Goal: Information Seeking & Learning: Check status

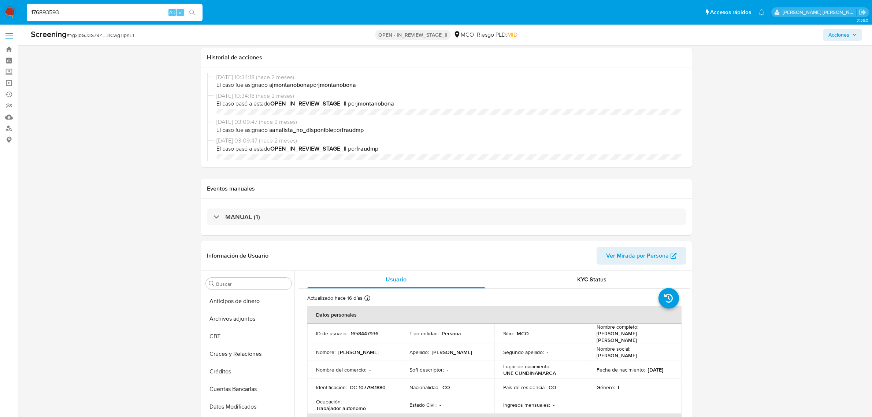
select select "10"
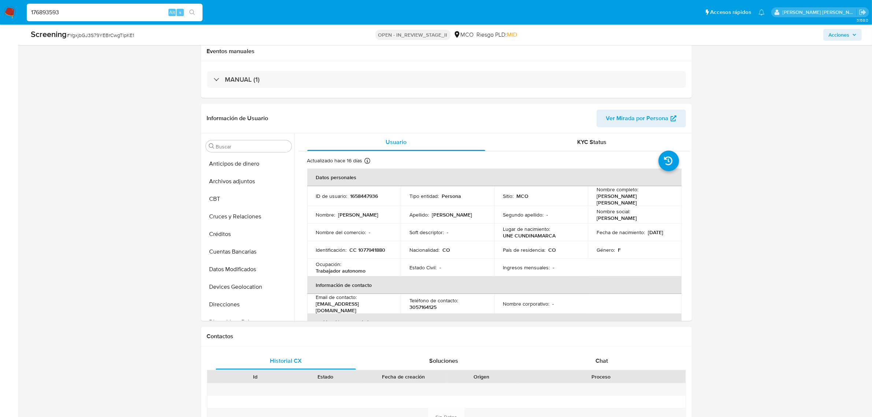
scroll to position [309, 0]
type input "176893593"
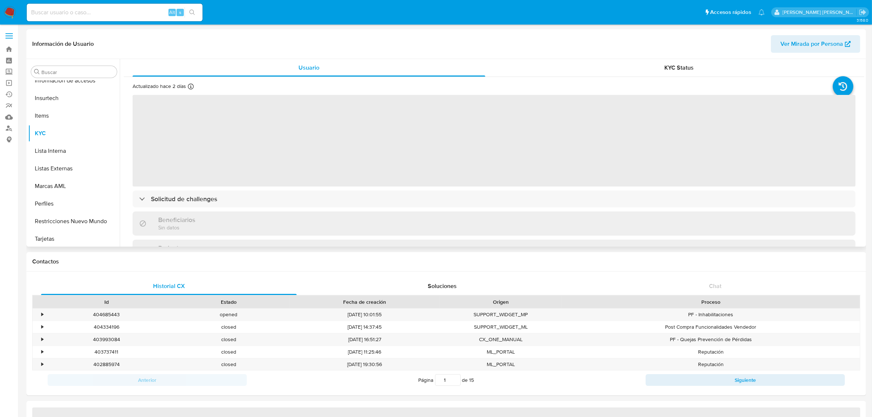
scroll to position [309, 0]
click at [72, 214] on button "Restricciones Nuevo Mundo" at bounding box center [71, 220] width 86 height 18
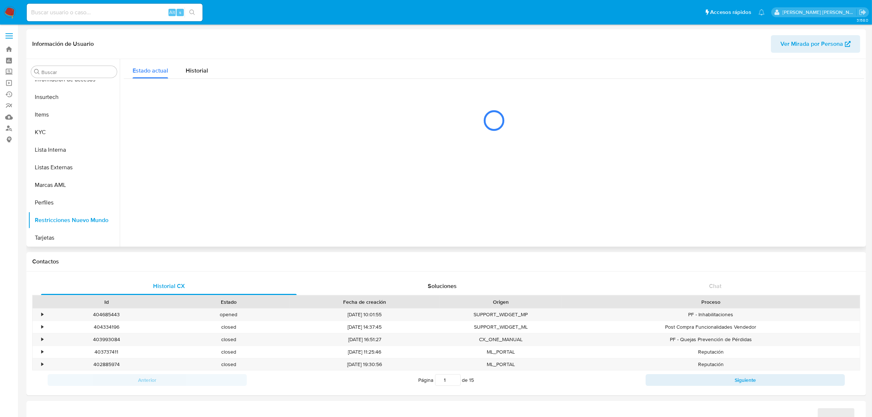
select select "10"
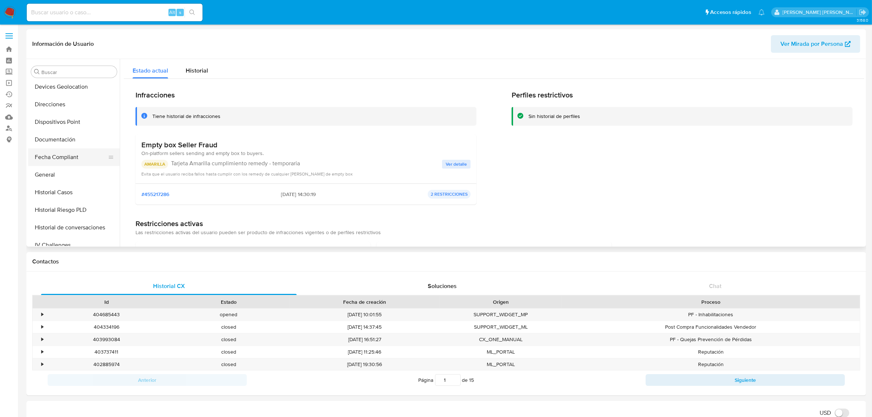
scroll to position [217, 0]
click at [46, 221] on button "KYC" at bounding box center [71, 224] width 86 height 18
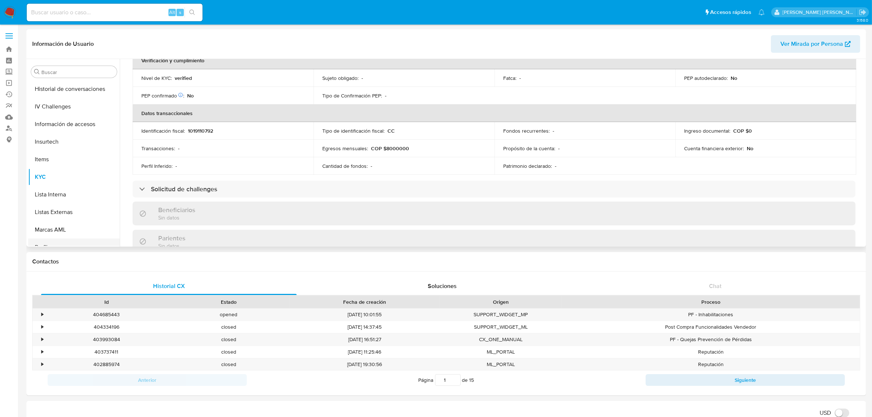
scroll to position [309, 0]
click at [62, 217] on button "Restricciones Nuevo Mundo" at bounding box center [71, 220] width 86 height 18
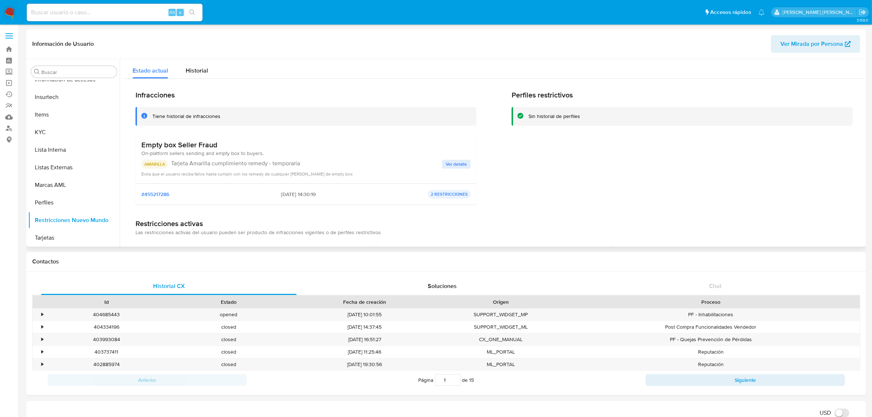
scroll to position [41, 0]
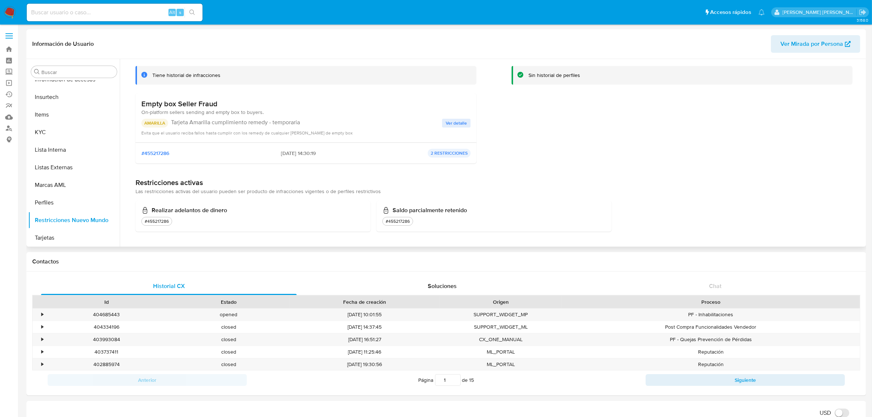
drag, startPoint x: 138, startPoint y: 103, endPoint x: 219, endPoint y: 103, distance: 80.9
click at [219, 103] on div "Empty box Seller Fraud On-platform sellers sending and empty box to buyers. AMA…" at bounding box center [306, 117] width 341 height 49
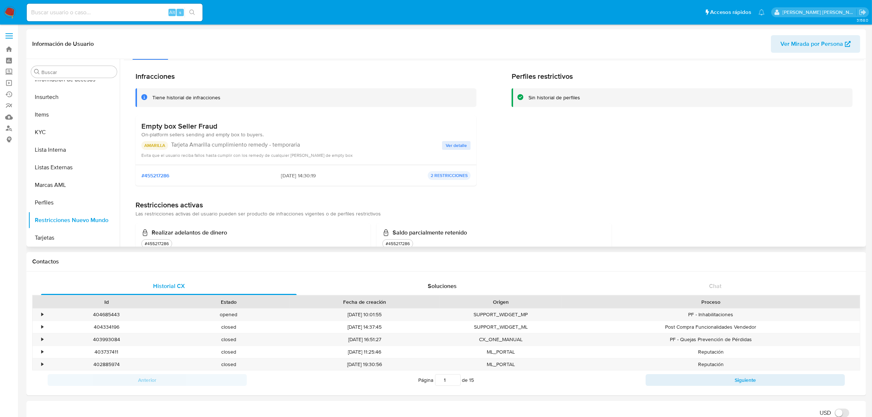
scroll to position [0, 0]
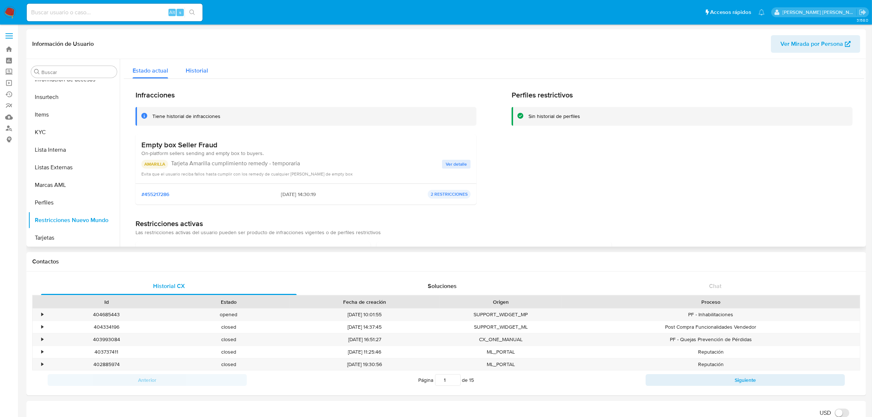
click at [198, 74] on span "Historial" at bounding box center [197, 70] width 22 height 8
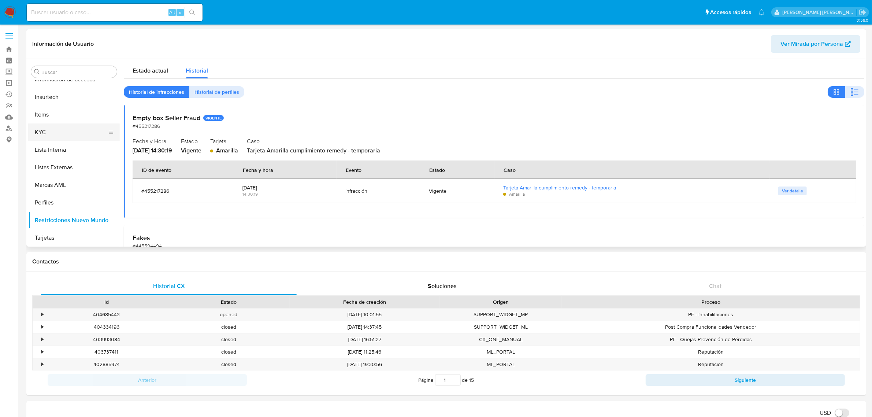
click at [61, 134] on button "KYC" at bounding box center [71, 132] width 86 height 18
